Goal: Find contact information: Find contact information

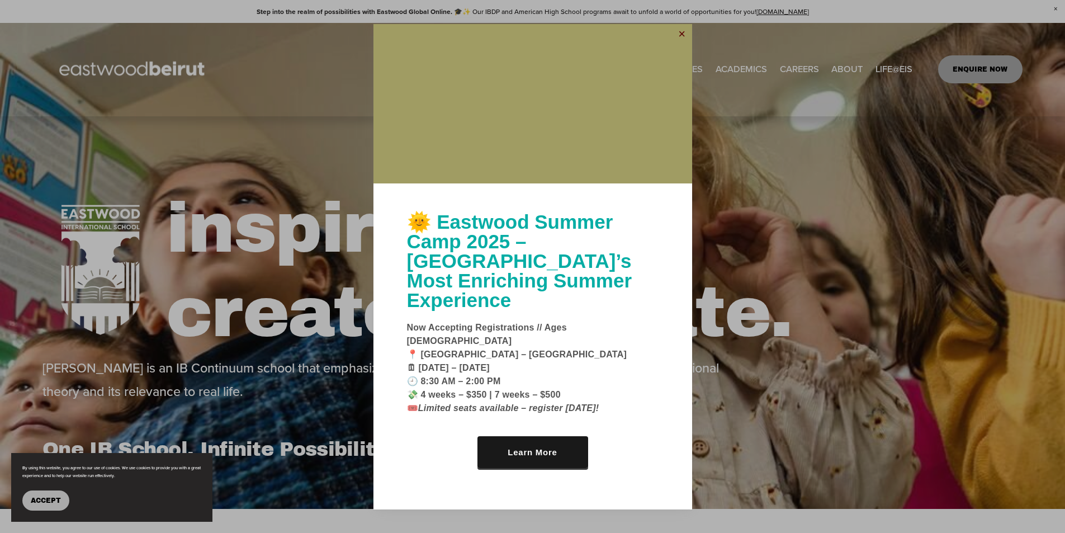
click at [683, 44] on link "Close" at bounding box center [681, 35] width 17 height 18
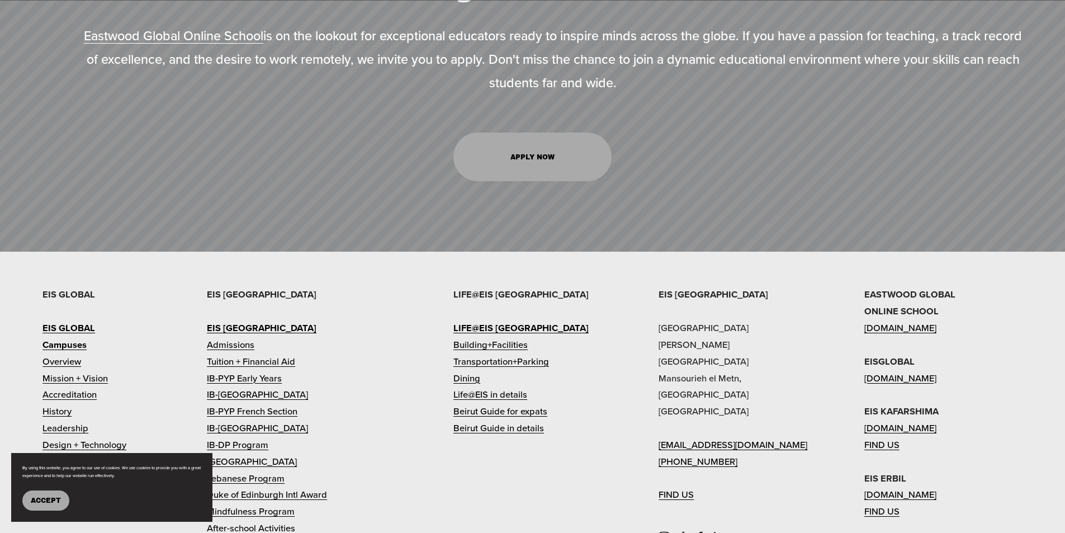
scroll to position [5461, 0]
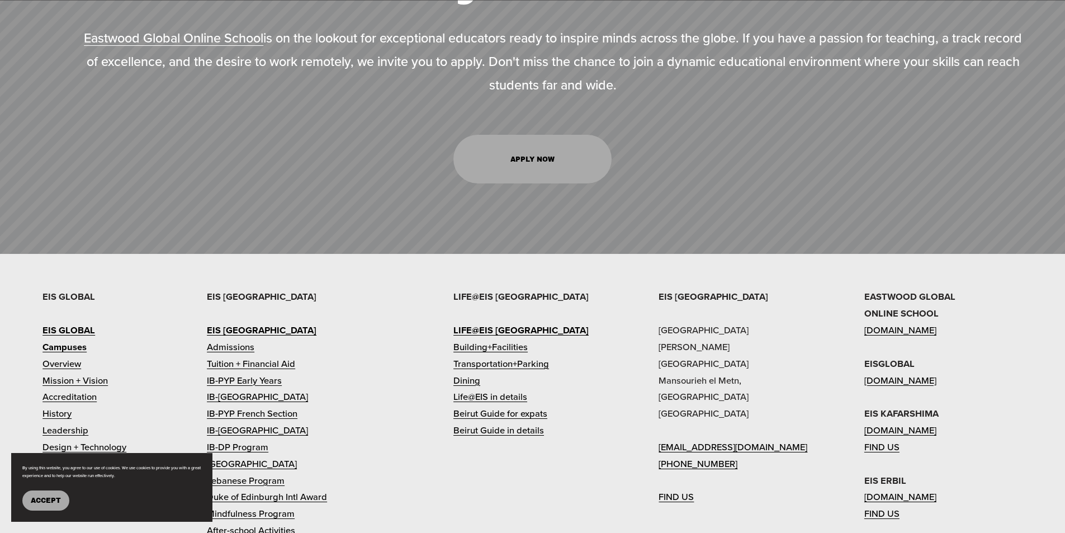
click at [651, 288] on div "EIS [GEOGRAPHIC_DATA] [PERSON_NAME][GEOGRAPHIC_DATA] [EMAIL_ADDRESS][DOMAIN_NAM…" at bounding box center [532, 516] width 1065 height 456
drag, startPoint x: 656, startPoint y: 267, endPoint x: 813, endPoint y: 268, distance: 157.0
click at [813, 288] on div "EIS [GEOGRAPHIC_DATA] [PERSON_NAME][GEOGRAPHIC_DATA] [EMAIL_ADDRESS][DOMAIN_NAM…" at bounding box center [532, 516] width 1065 height 456
copy p "[GEOGRAPHIC_DATA]"
click at [752, 298] on p "EIS [GEOGRAPHIC_DATA] [PERSON_NAME][GEOGRAPHIC_DATA] [EMAIL_ADDRESS][DOMAIN_NAM…" at bounding box center [737, 396] width 158 height 217
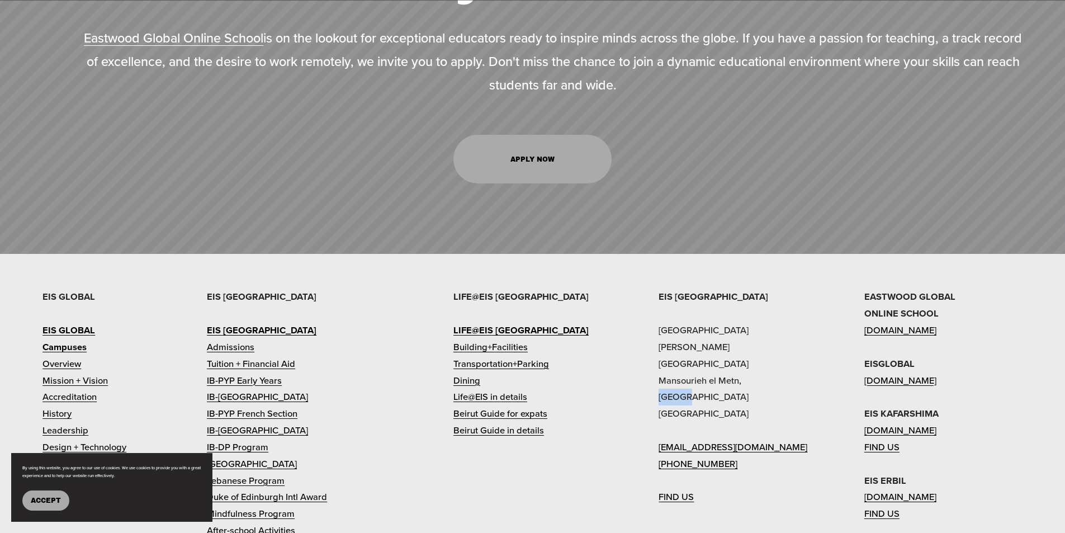
click at [752, 298] on p "EIS [GEOGRAPHIC_DATA] [PERSON_NAME][GEOGRAPHIC_DATA] [EMAIL_ADDRESS][DOMAIN_NAM…" at bounding box center [737, 396] width 158 height 217
copy p "[GEOGRAPHIC_DATA]"
click at [507, 440] on div "EIS [GEOGRAPHIC_DATA] [PERSON_NAME][GEOGRAPHIC_DATA] [EMAIL_ADDRESS][DOMAIN_NAM…" at bounding box center [532, 516] width 1065 height 456
drag, startPoint x: 729, startPoint y: 368, endPoint x: 661, endPoint y: 370, distance: 67.7
click at [661, 370] on p "EIS [GEOGRAPHIC_DATA] [PERSON_NAME][GEOGRAPHIC_DATA] [EMAIL_ADDRESS][DOMAIN_NAM…" at bounding box center [737, 396] width 158 height 217
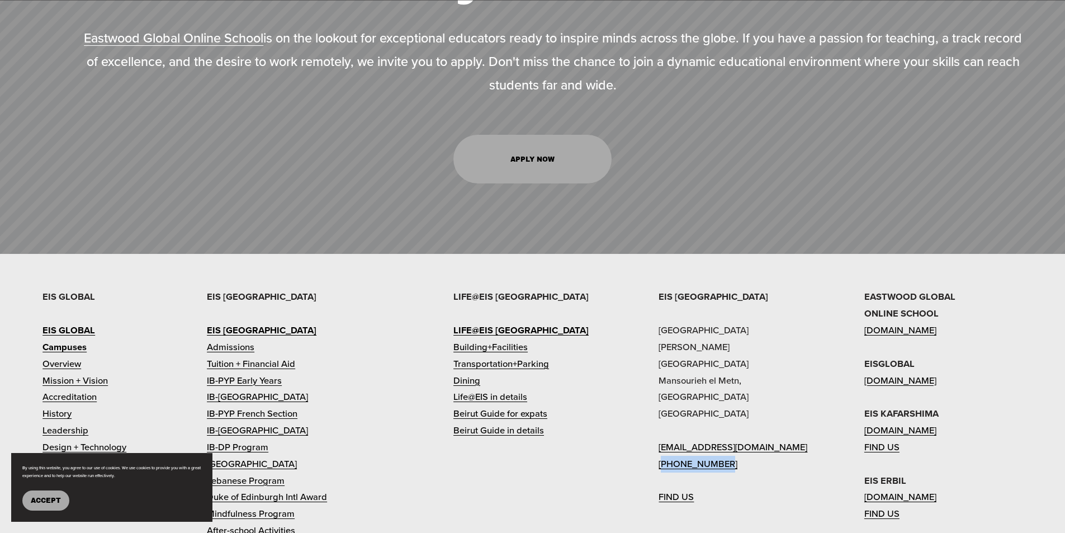
copy link "961 4 409307"
drag, startPoint x: 788, startPoint y: 350, endPoint x: 655, endPoint y: 350, distance: 133.6
click at [655, 350] on div "EIS [GEOGRAPHIC_DATA] [PERSON_NAME][GEOGRAPHIC_DATA] [EMAIL_ADDRESS][DOMAIN_NAM…" at bounding box center [532, 516] width 1065 height 456
copy link "[EMAIL_ADDRESS][DOMAIN_NAME]"
drag, startPoint x: 717, startPoint y: 470, endPoint x: 714, endPoint y: 478, distance: 8.3
